Goal: Task Accomplishment & Management: Use online tool/utility

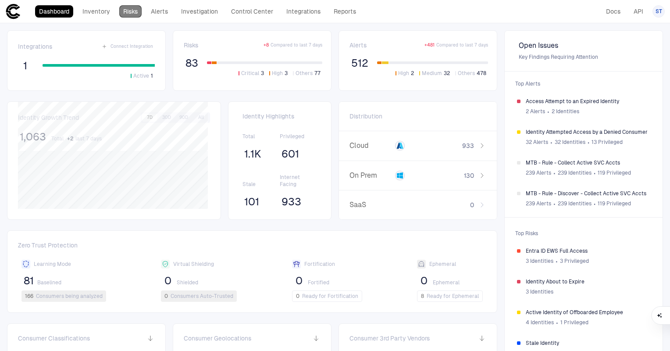
click at [124, 14] on link "Risks" at bounding box center [130, 11] width 22 height 12
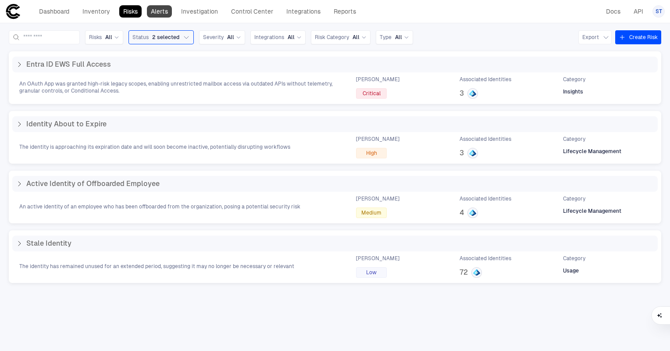
click at [162, 14] on link "Alerts" at bounding box center [159, 11] width 25 height 12
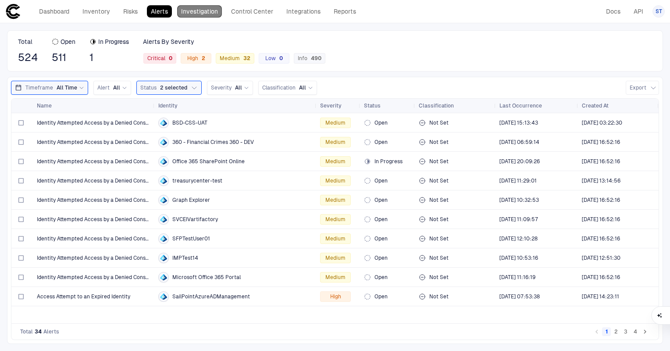
click at [195, 13] on link "Investigation" at bounding box center [199, 11] width 45 height 12
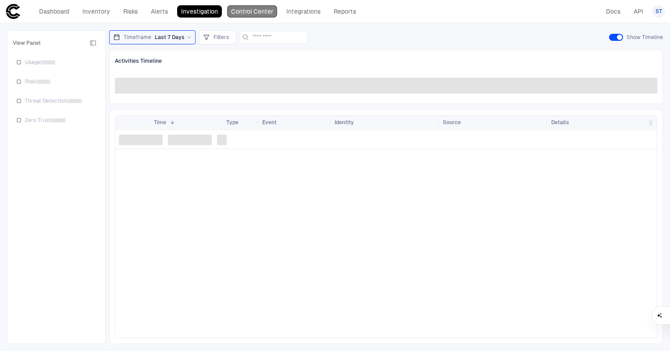
click at [247, 10] on link "Control Center" at bounding box center [252, 11] width 50 height 12
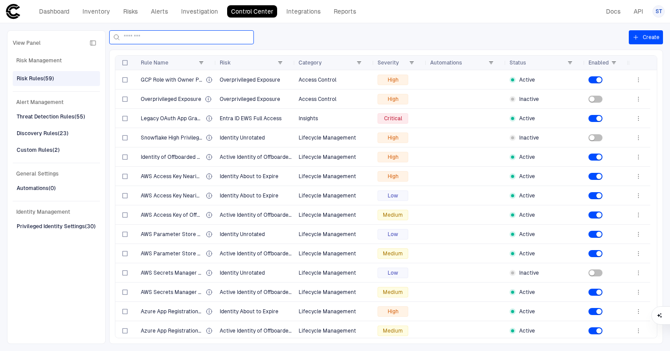
click at [182, 43] on input at bounding box center [187, 37] width 126 height 13
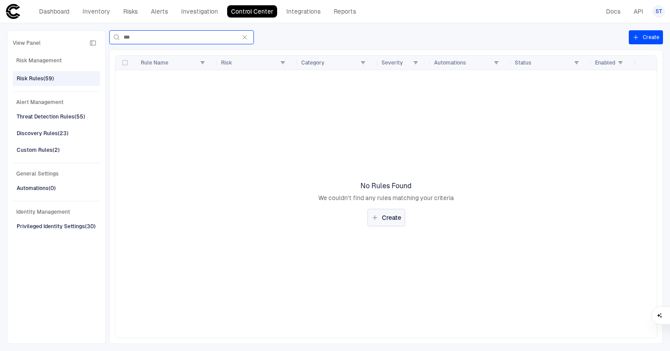
type input "***"
click at [390, 221] on button "Create" at bounding box center [387, 218] width 38 height 18
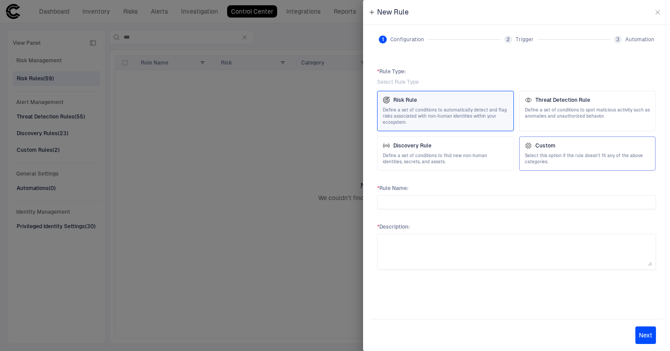
click at [554, 153] on span "Select this option if the rule doesn't fit any of the above categories." at bounding box center [587, 159] width 125 height 12
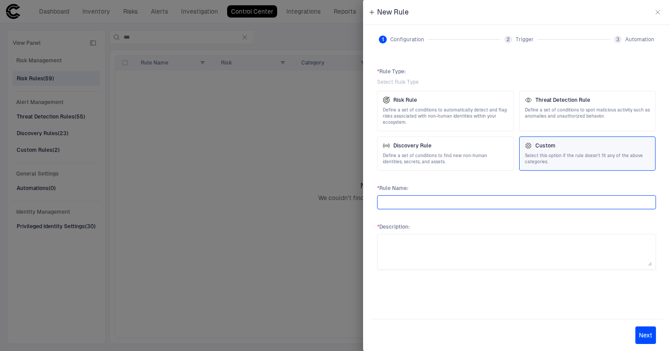
click at [461, 200] on input "text" at bounding box center [516, 202] width 271 height 13
type input "**********"
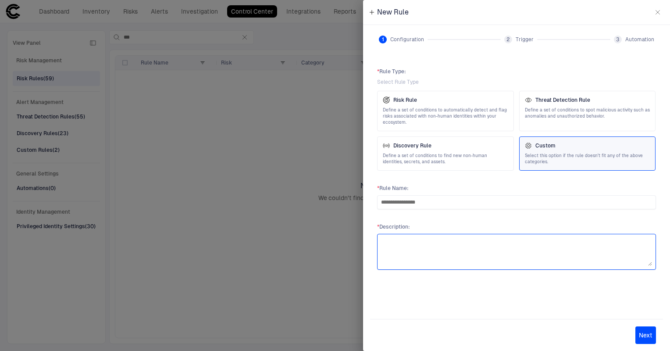
click at [495, 258] on textarea at bounding box center [516, 252] width 271 height 28
type textarea "**********"
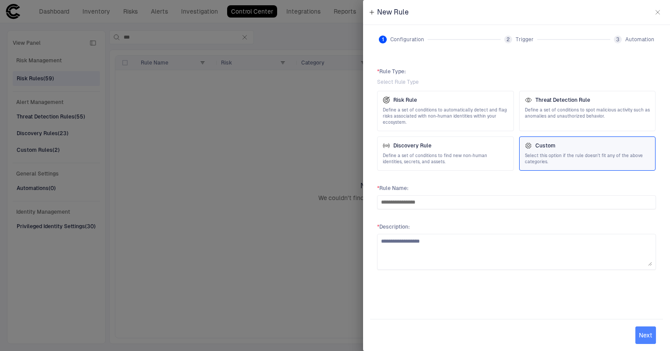
click at [648, 336] on button "Next" at bounding box center [646, 335] width 21 height 18
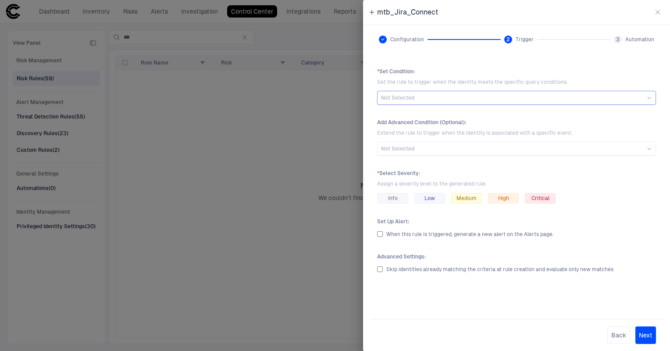
click at [432, 100] on div "Not Selected" at bounding box center [516, 97] width 271 height 7
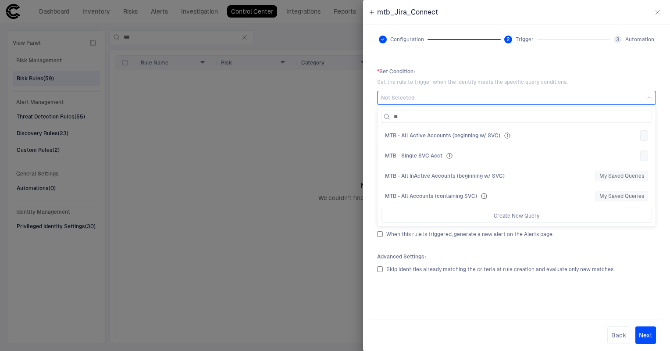
type input "***"
click at [425, 157] on span "MTB - Single SVC Acct" at bounding box center [413, 155] width 57 height 7
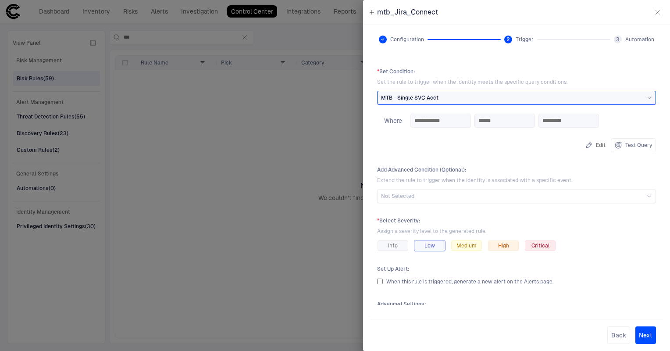
click at [425, 246] on span "Low" at bounding box center [430, 245] width 11 height 7
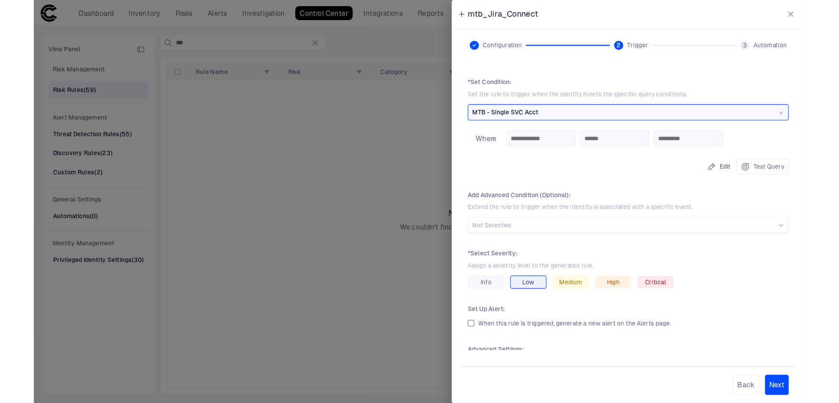
scroll to position [23, 0]
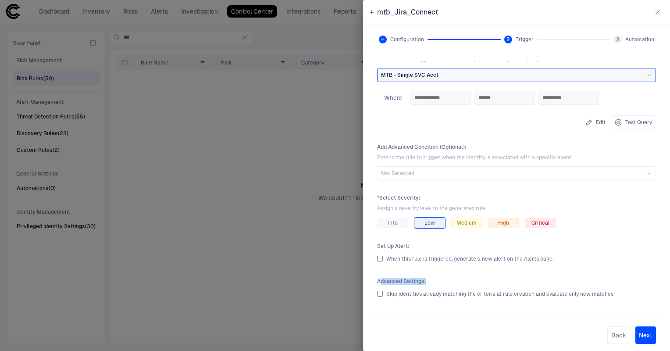
click at [379, 289] on div "Advanced Settings : Skip identities already matching the criteria at rule creat…" at bounding box center [516, 288] width 279 height 21
click at [379, 289] on div "Skip identities already matching the criteria at rule creation and evaluate onl…" at bounding box center [516, 293] width 279 height 11
click at [644, 339] on button "Next" at bounding box center [646, 335] width 21 height 18
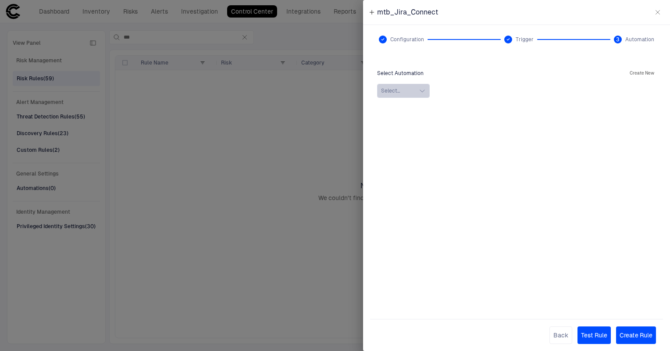
click at [423, 89] on icon "button" at bounding box center [422, 90] width 7 height 7
click at [423, 89] on icon "button" at bounding box center [422, 90] width 4 height 2
click at [646, 73] on button "Create New" at bounding box center [642, 73] width 28 height 11
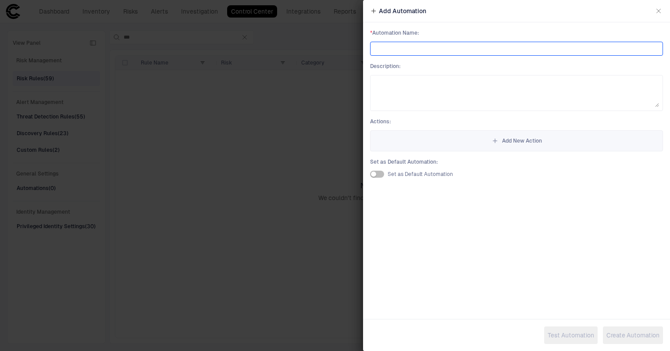
click at [387, 45] on input at bounding box center [516, 48] width 285 height 13
type input "**********"
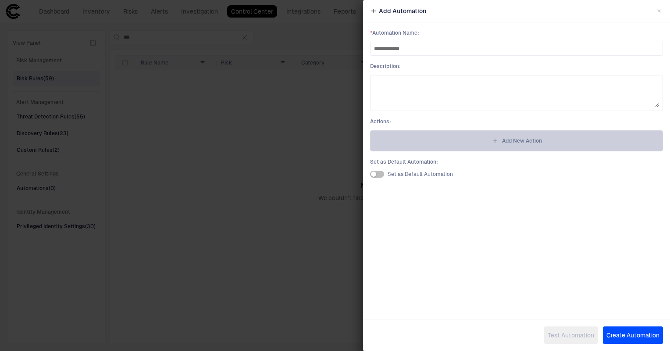
click at [519, 139] on span "Add New Action" at bounding box center [522, 140] width 40 height 7
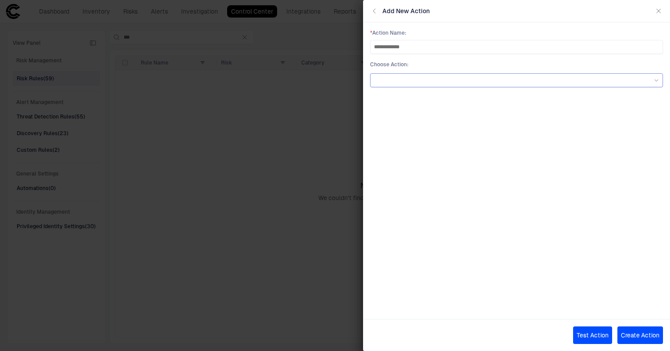
type input "**********"
click at [498, 79] on div at bounding box center [516, 80] width 285 height 5
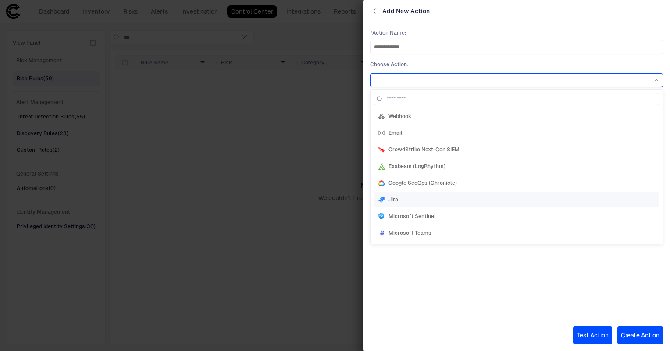
click at [419, 196] on div "Jira" at bounding box center [516, 199] width 277 height 7
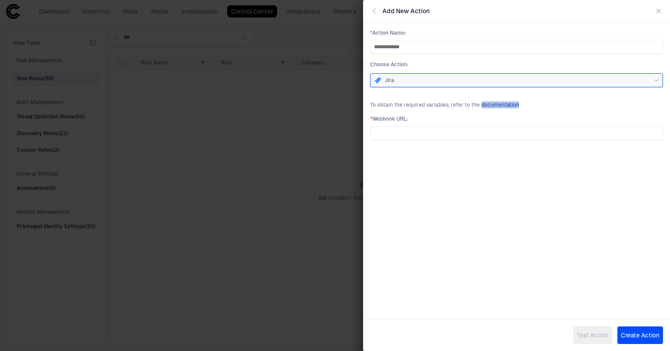
click at [497, 106] on span "documentation" at bounding box center [501, 104] width 38 height 7
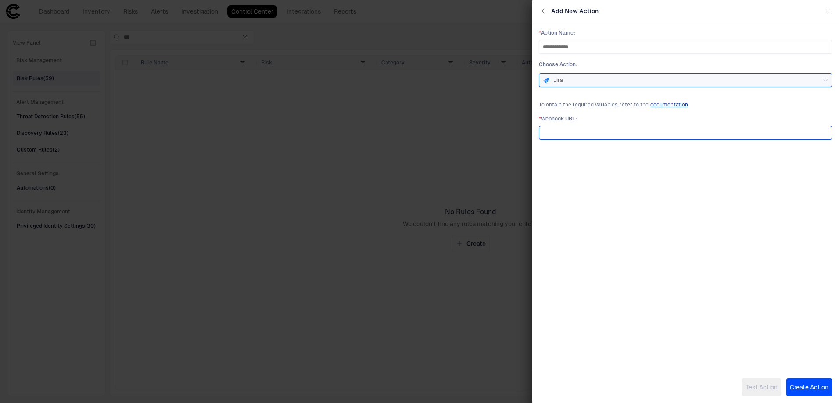
click at [580, 131] on input "url" at bounding box center [685, 132] width 285 height 13
paste input "**********"
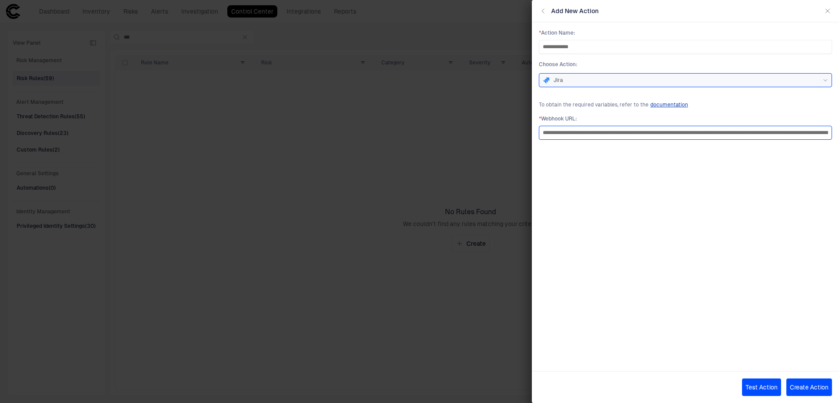
scroll to position [0, 89]
type input "**********"
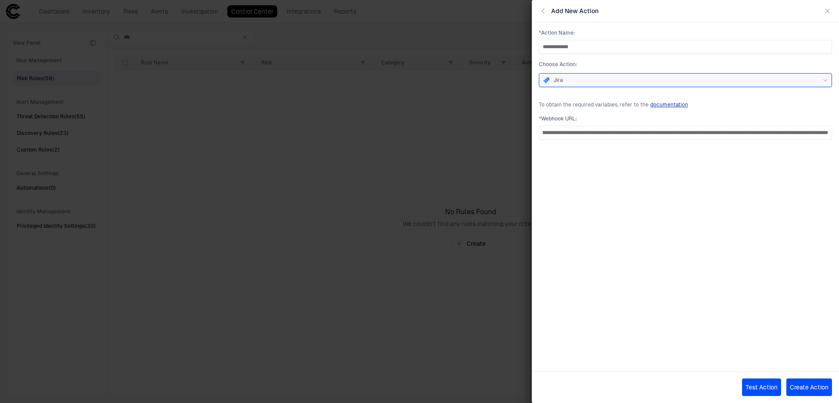
scroll to position [0, 0]
click at [670, 350] on button "Test Action" at bounding box center [761, 388] width 39 height 18
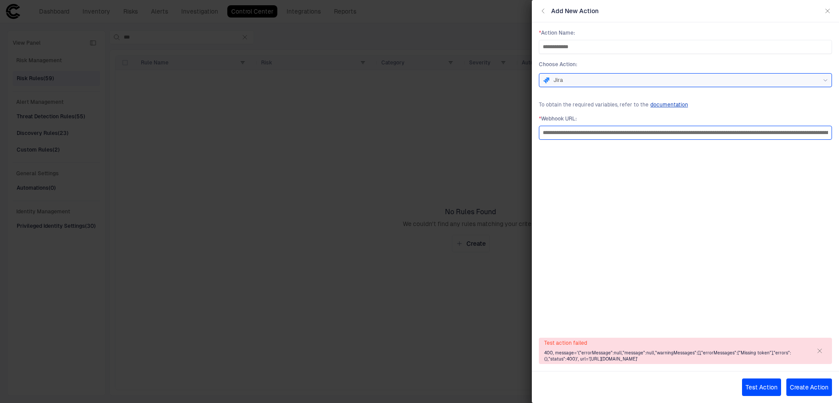
click at [658, 131] on input "**********" at bounding box center [685, 132] width 285 height 13
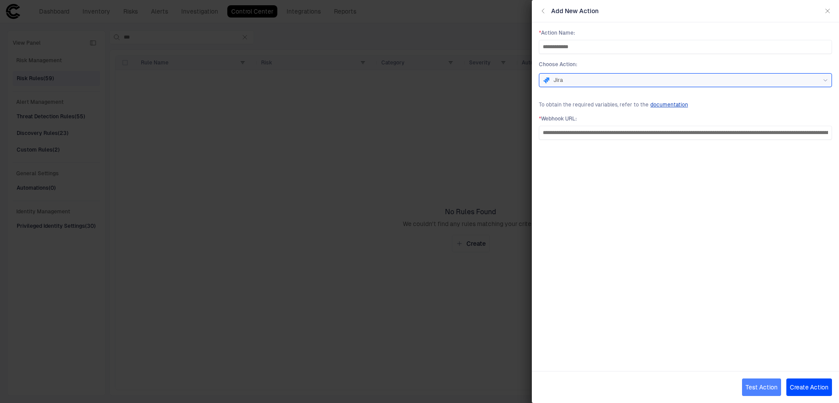
click at [670, 350] on button "Test Action" at bounding box center [761, 388] width 39 height 18
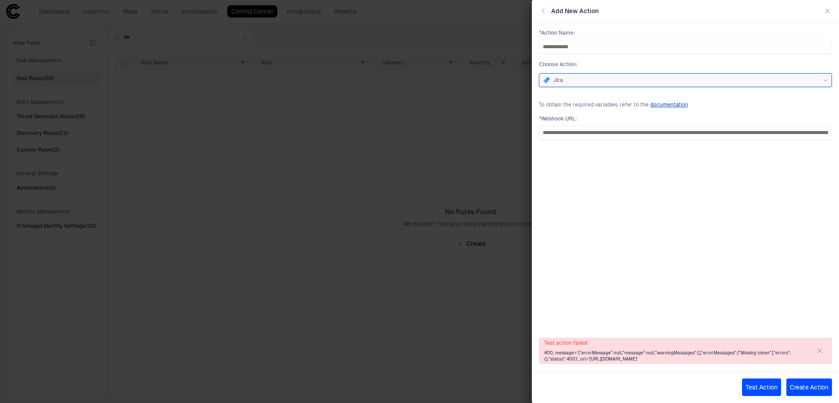
drag, startPoint x: 545, startPoint y: 348, endPoint x: 682, endPoint y: 362, distance: 138.5
click at [670, 350] on span "400, message='{"errorMessage":null,"message":null,"warningMessages":[],"errorMe…" at bounding box center [676, 356] width 265 height 12
copy span "400, message='{"errorMessage":null,"message":null,"warningMessages":[],"errorMe…"
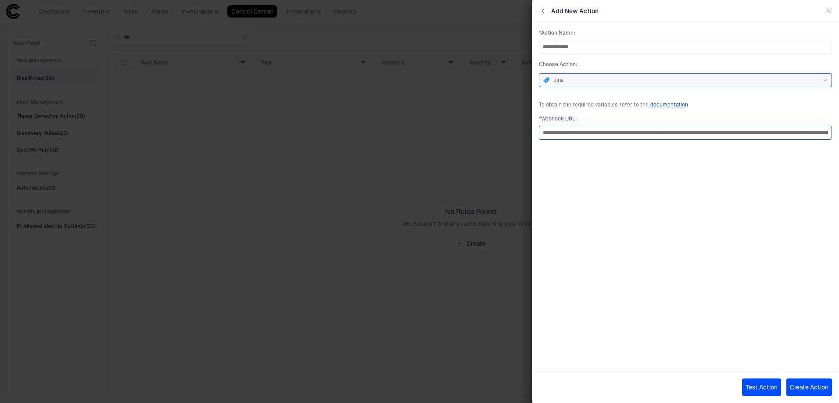
click at [666, 132] on input "**********" at bounding box center [685, 132] width 285 height 13
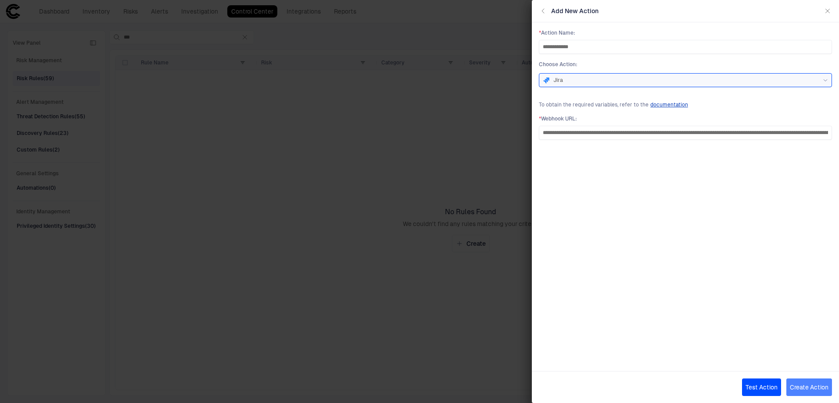
click at [670, 350] on button "Create Action" at bounding box center [809, 388] width 46 height 18
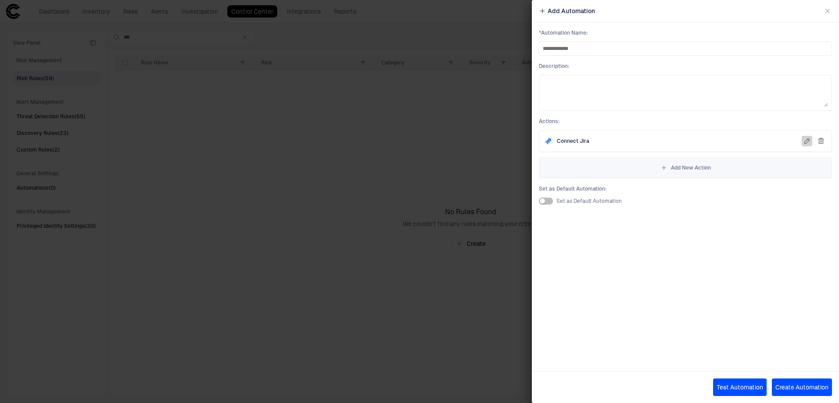
click at [670, 140] on icon "button" at bounding box center [806, 141] width 5 height 5
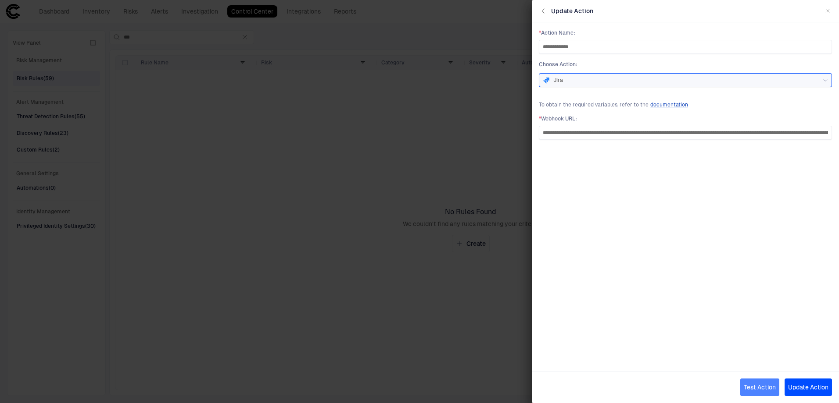
click at [670, 350] on button "Test Action" at bounding box center [759, 388] width 39 height 18
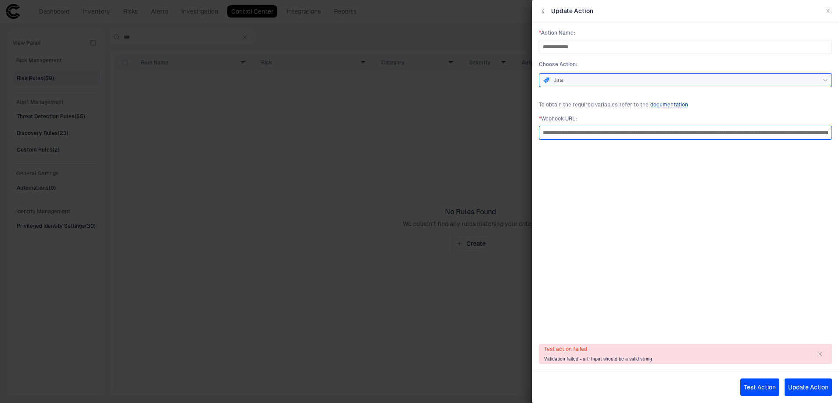
click at [561, 134] on input "**********" at bounding box center [685, 132] width 285 height 13
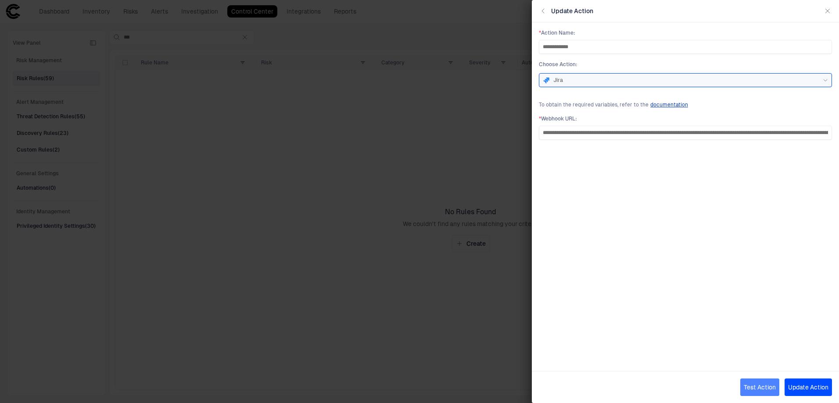
click at [670, 350] on button "Test Action" at bounding box center [759, 388] width 39 height 18
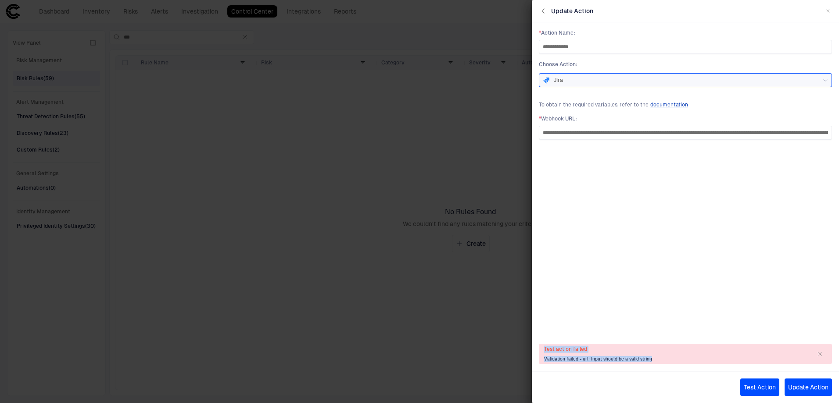
drag, startPoint x: 657, startPoint y: 361, endPoint x: 541, endPoint y: 350, distance: 116.8
click at [541, 350] on div "Test action failed Validation failed - url: Input should be a valid string" at bounding box center [685, 354] width 293 height 20
drag, startPoint x: 541, startPoint y: 350, endPoint x: 629, endPoint y: 361, distance: 89.2
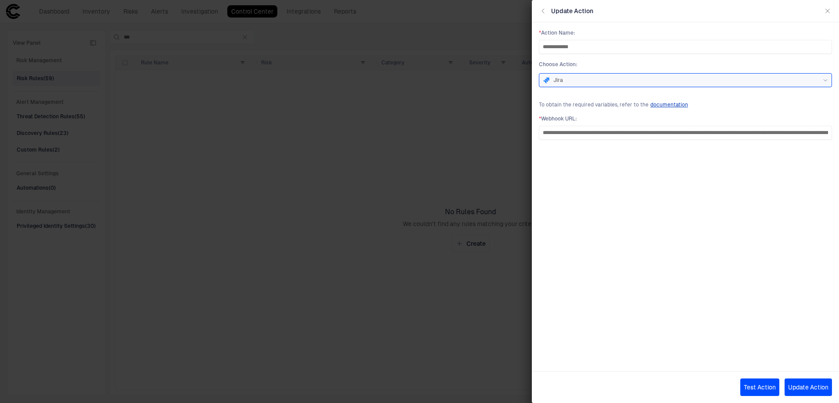
copy div "Test action failed Validation failed - url: Input should be a valid string"
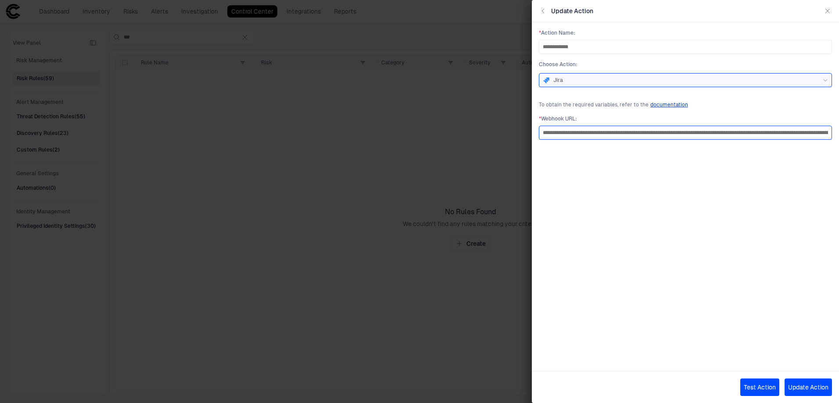
click at [670, 131] on input "**********" at bounding box center [685, 132] width 285 height 13
click at [595, 134] on input "**********" at bounding box center [685, 132] width 285 height 13
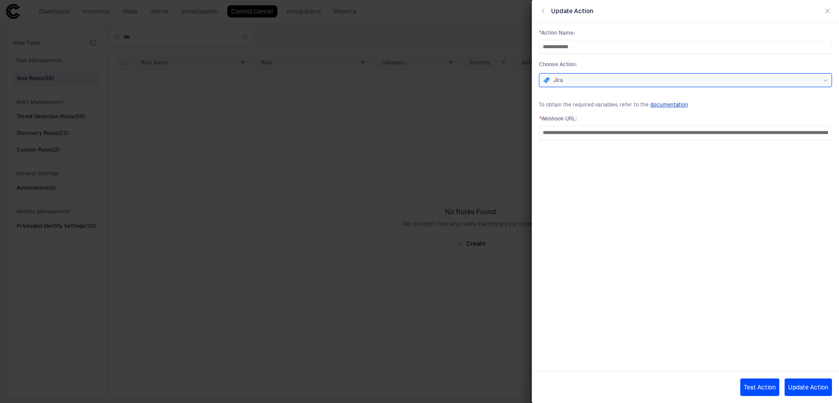
click at [670, 350] on button "Test Action" at bounding box center [759, 388] width 39 height 18
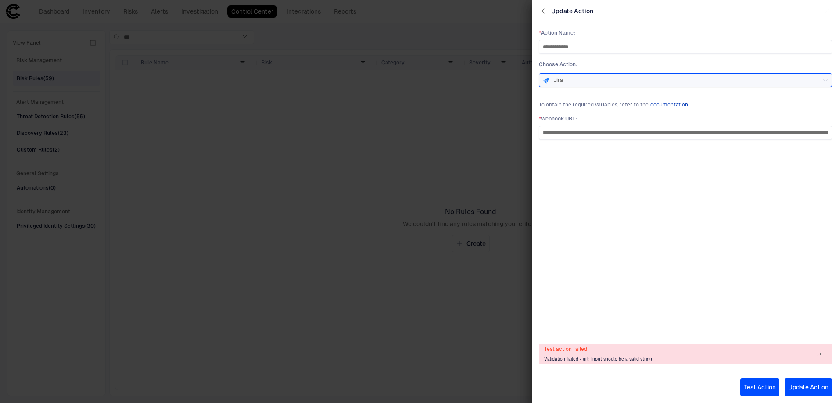
click at [670, 350] on button "Update Action" at bounding box center [807, 388] width 47 height 18
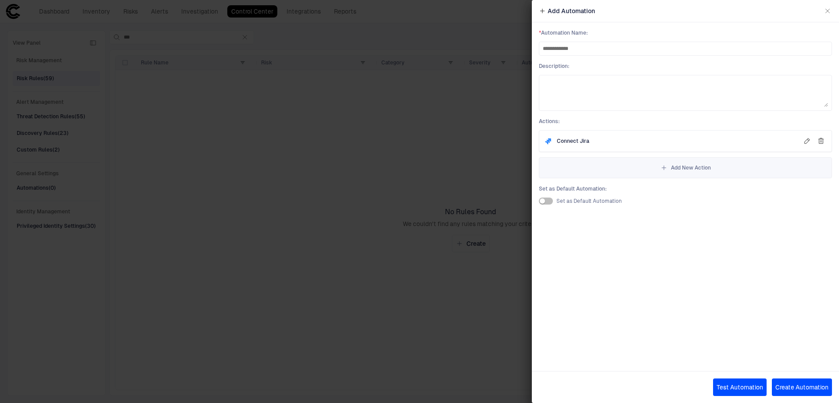
drag, startPoint x: 801, startPoint y: 387, endPoint x: 802, endPoint y: 324, distance: 63.2
click at [670, 324] on div "**********" at bounding box center [685, 201] width 307 height 403
click at [670, 350] on button "Test Automation" at bounding box center [740, 388] width 54 height 18
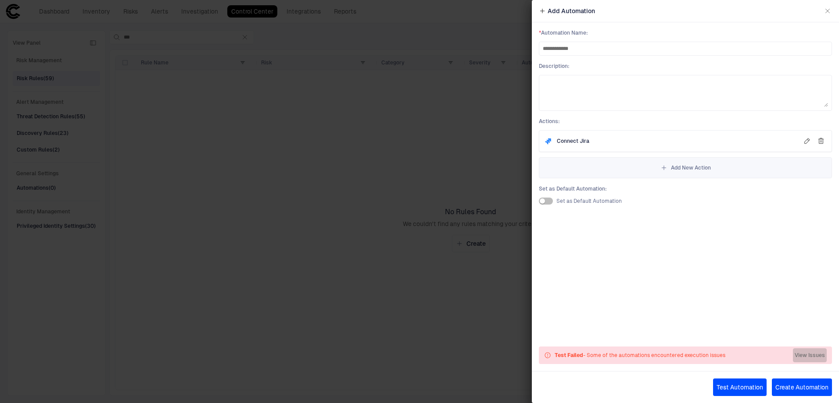
click at [670, 350] on button "View Issues" at bounding box center [810, 356] width 34 height 14
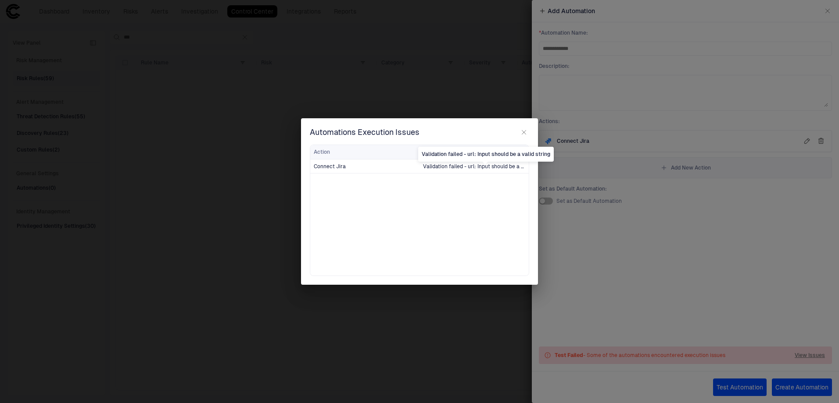
click at [444, 165] on span "Validation failed - url: Input should be a valid string" at bounding box center [485, 167] width 125 height 6
drag, startPoint x: 447, startPoint y: 169, endPoint x: 444, endPoint y: 165, distance: 5.0
click at [444, 165] on span "Validation failed - url: Input should be a valid string" at bounding box center [485, 167] width 125 height 6
click at [526, 132] on icon "button" at bounding box center [523, 132] width 7 height 7
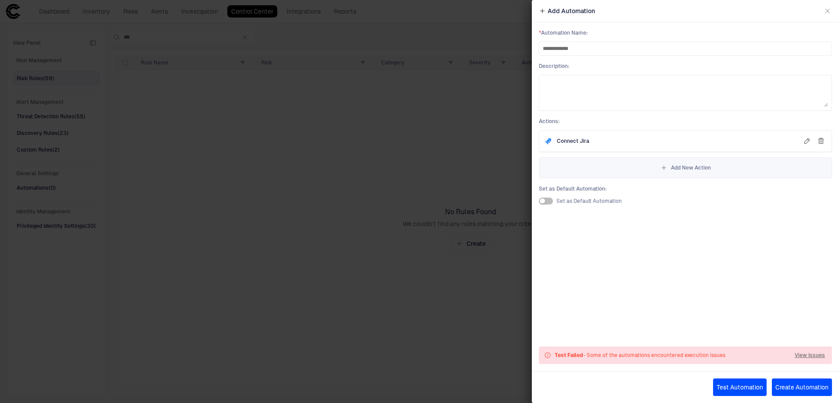
click at [670, 144] on icon "button" at bounding box center [820, 141] width 7 height 7
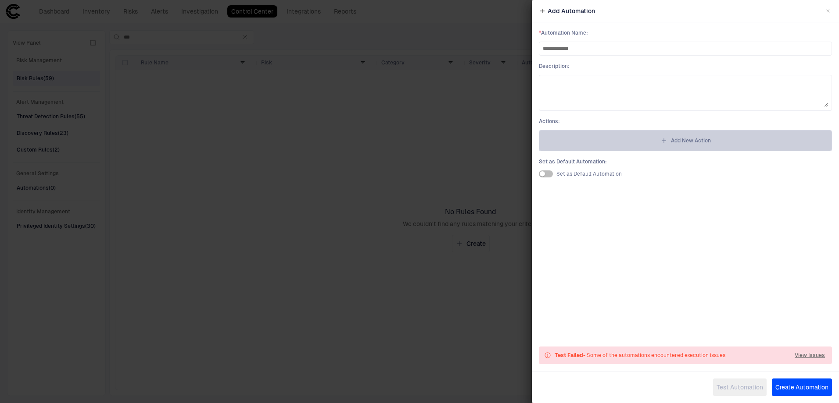
click at [670, 139] on span "Add New Action" at bounding box center [691, 140] width 40 height 7
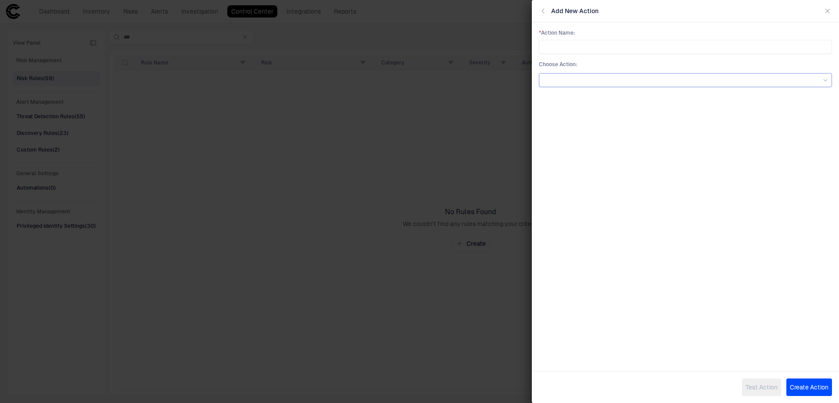
click at [653, 86] on div at bounding box center [685, 80] width 293 height 14
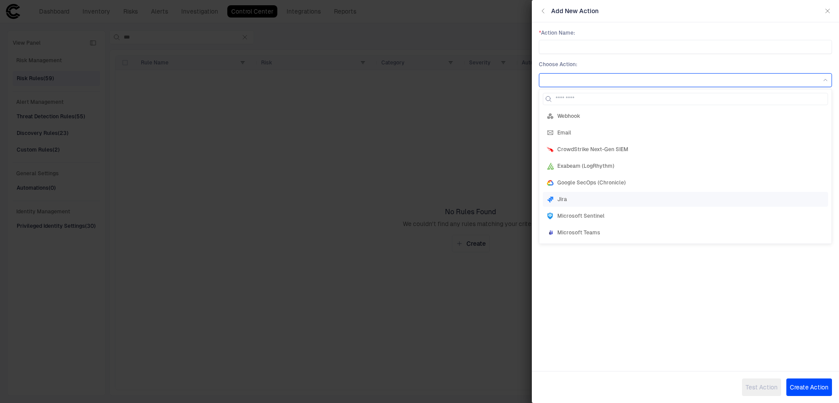
click at [630, 198] on div "Jira" at bounding box center [684, 199] width 277 height 7
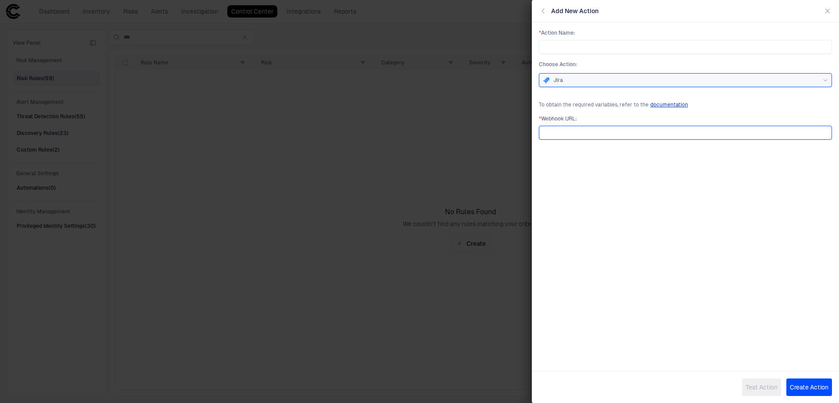
click at [618, 139] on input "url" at bounding box center [685, 132] width 285 height 13
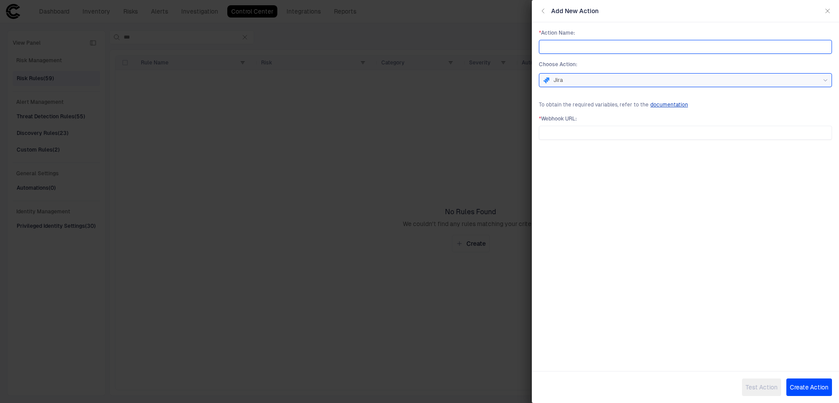
click at [607, 52] on input "text" at bounding box center [685, 46] width 285 height 13
type input "**********"
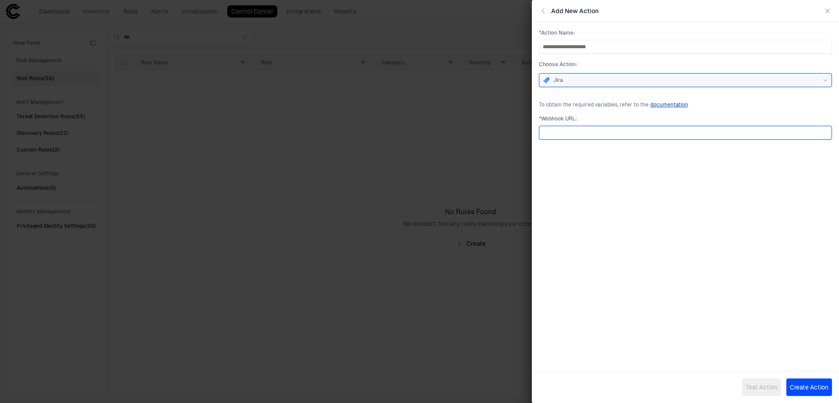
click at [554, 136] on input "url" at bounding box center [685, 132] width 285 height 13
paste input "**********"
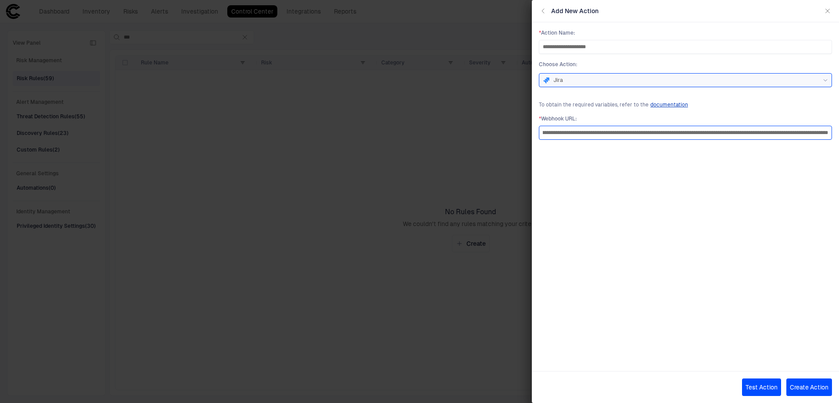
type input "**********"
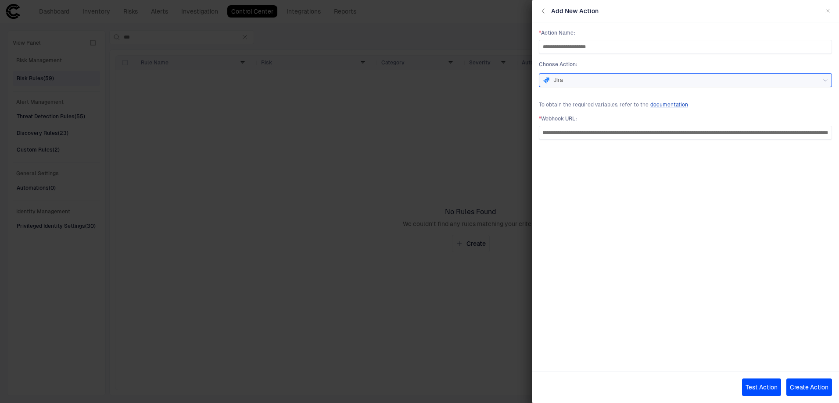
scroll to position [0, 0]
click at [670, 350] on button "Test Action" at bounding box center [761, 388] width 39 height 18
click at [670, 13] on icon "button" at bounding box center [827, 10] width 7 height 7
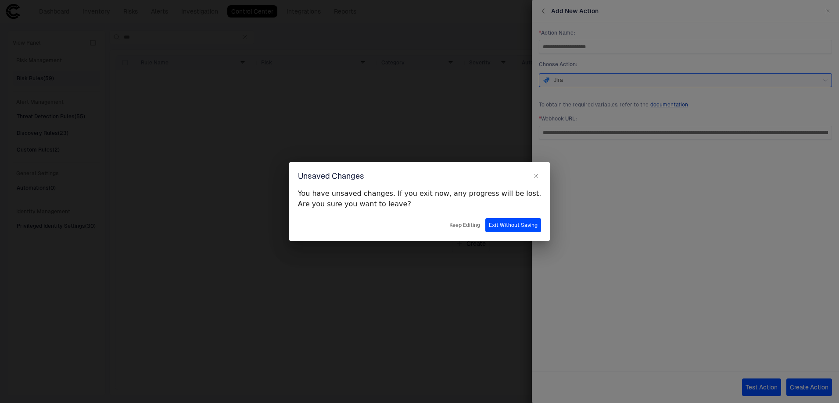
click at [447, 229] on button "Keep Editing" at bounding box center [464, 225] width 34 height 14
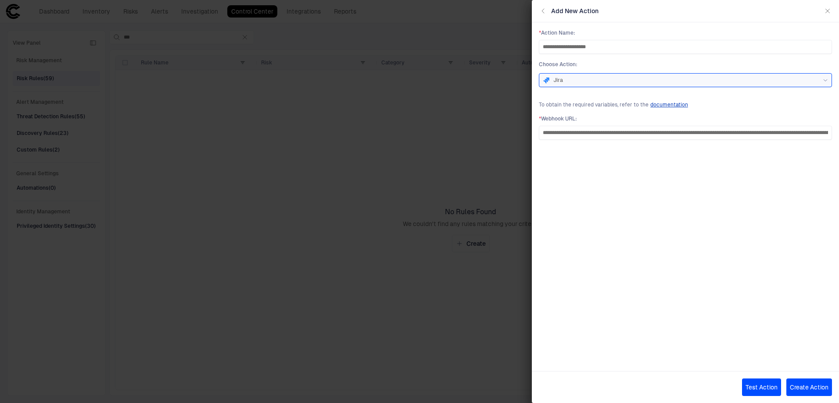
click at [200, 100] on div at bounding box center [419, 201] width 839 height 403
click at [670, 13] on icon "button" at bounding box center [827, 10] width 7 height 7
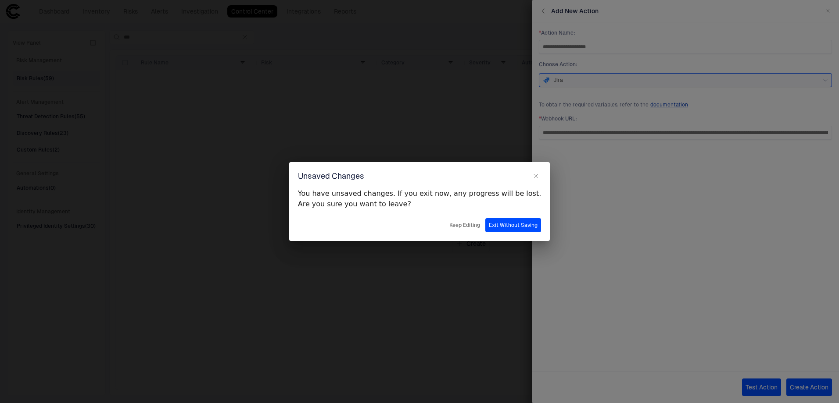
click at [487, 225] on button "Exit Without Saving" at bounding box center [513, 225] width 56 height 14
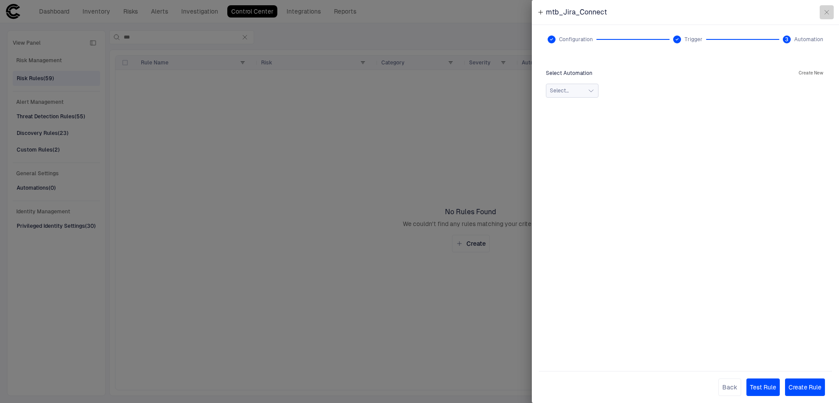
click at [670, 13] on icon "button" at bounding box center [826, 12] width 7 height 7
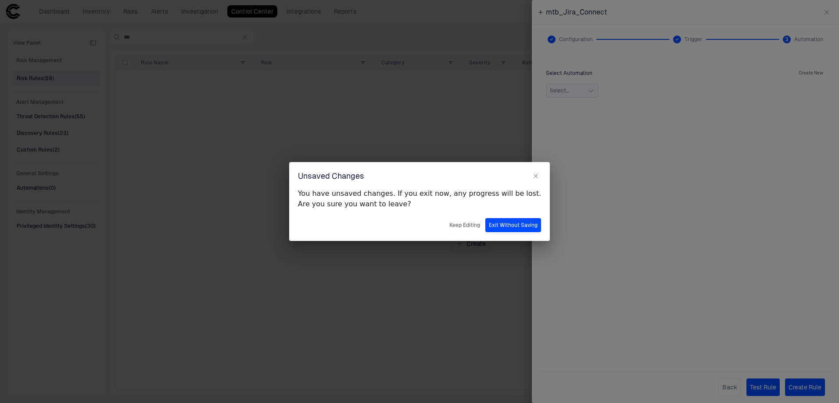
click at [501, 228] on button "Exit Without Saving" at bounding box center [513, 225] width 56 height 14
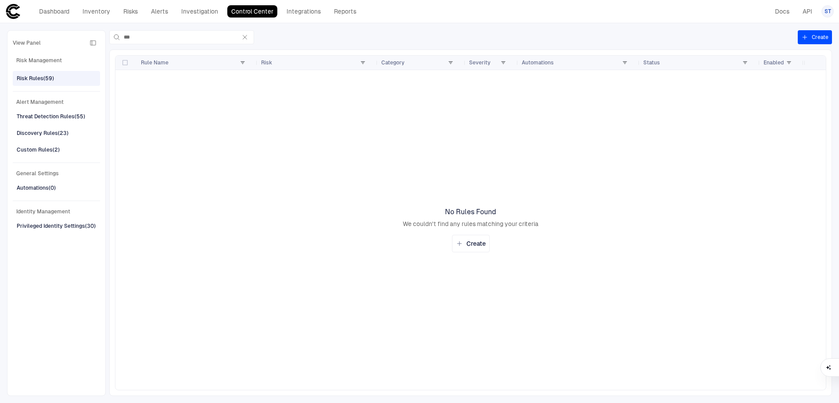
click at [285, 119] on div at bounding box center [459, 230] width 688 height 320
click at [129, 14] on link "Risks" at bounding box center [130, 11] width 22 height 12
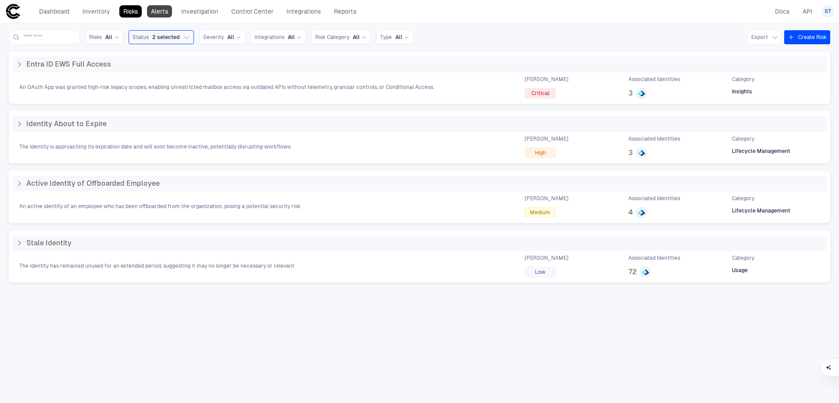
click at [165, 14] on link "Alerts" at bounding box center [159, 11] width 25 height 12
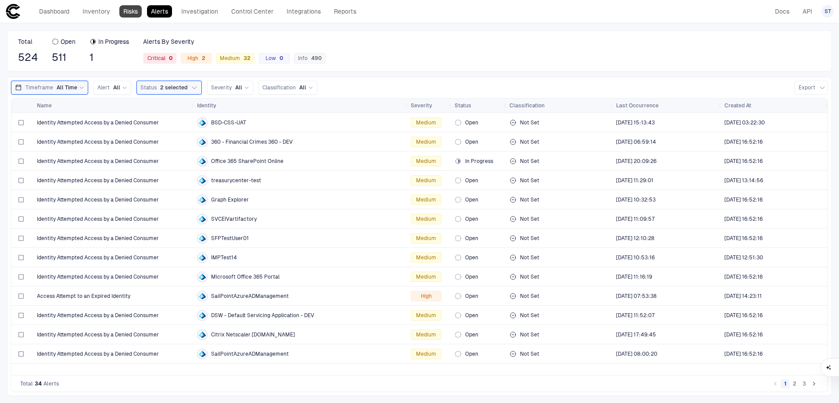
click at [125, 7] on link "Risks" at bounding box center [130, 11] width 22 height 12
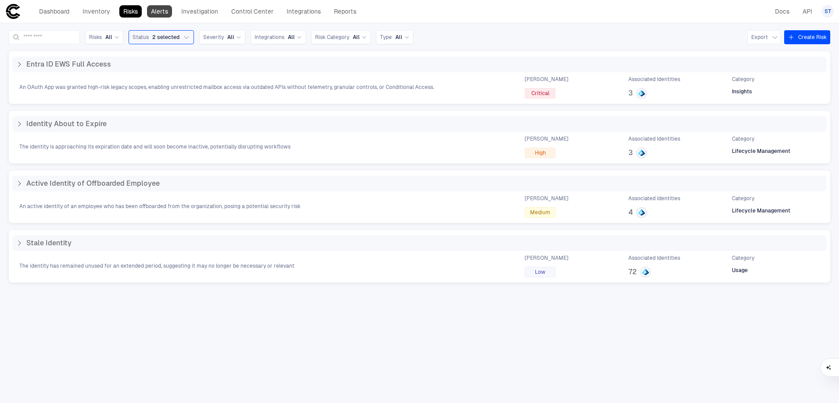
click at [155, 10] on link "Alerts" at bounding box center [159, 11] width 25 height 12
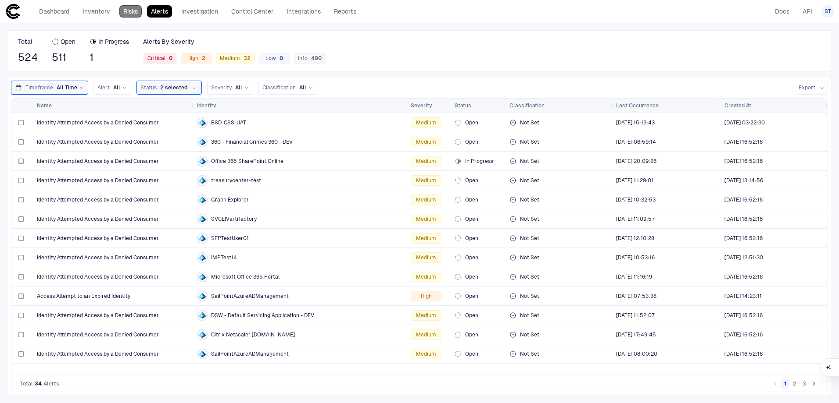
click at [137, 12] on link "Risks" at bounding box center [130, 11] width 22 height 12
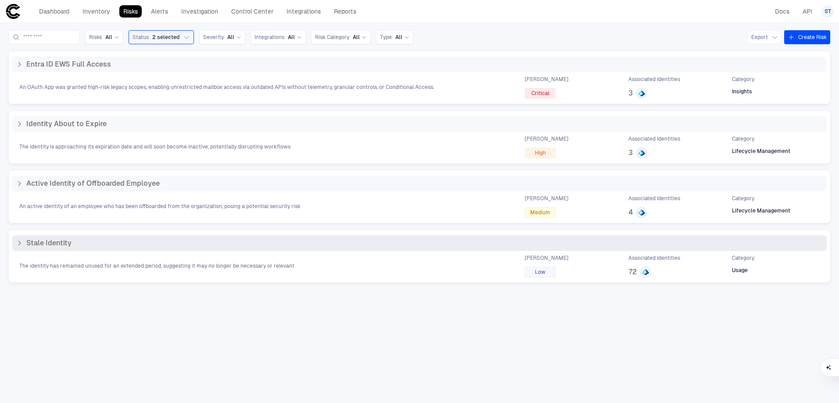
click at [16, 243] on icon at bounding box center [19, 243] width 7 height 7
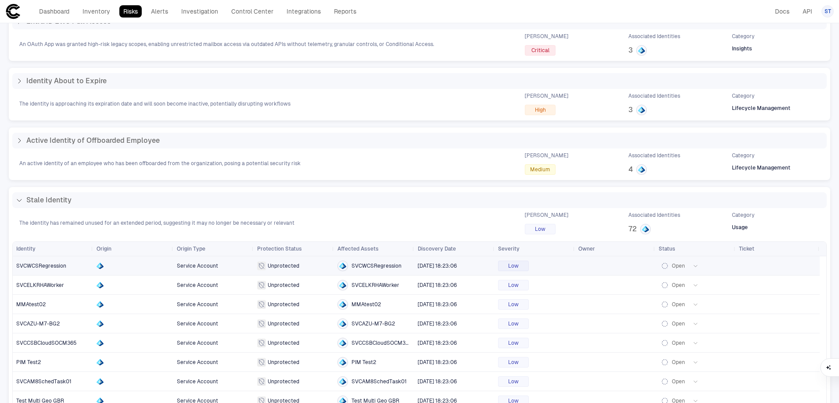
scroll to position [111, 0]
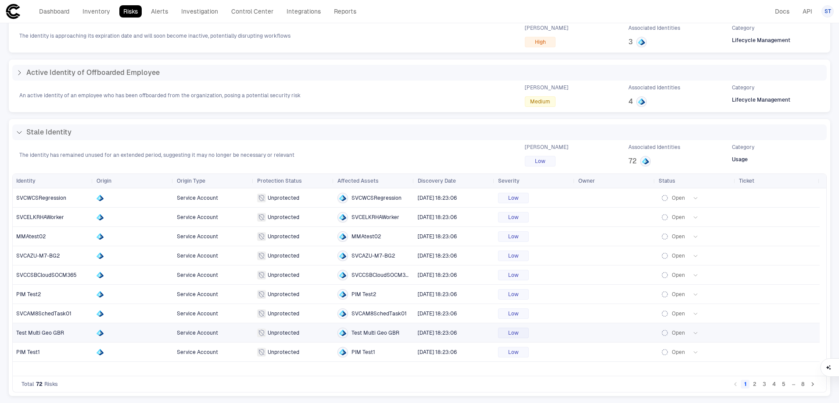
click at [66, 339] on span "Test Multi Geo GBR" at bounding box center [52, 334] width 73 height 18
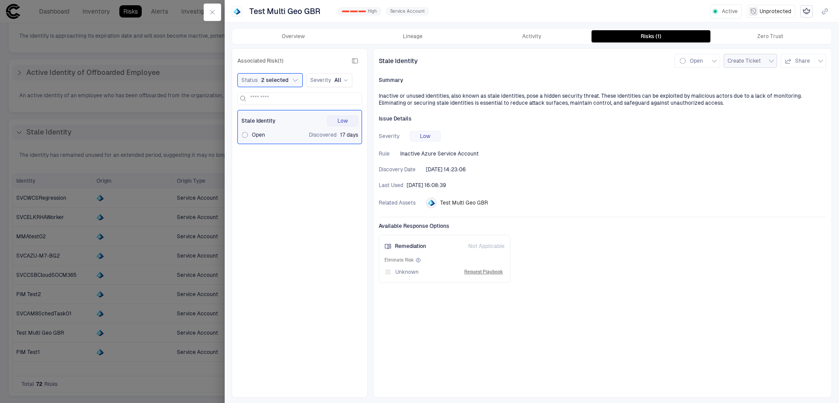
click at [670, 61] on span "Create Ticket" at bounding box center [743, 60] width 33 height 7
click at [670, 81] on li "Jira" at bounding box center [757, 81] width 59 height 14
